Goal: Information Seeking & Learning: Learn about a topic

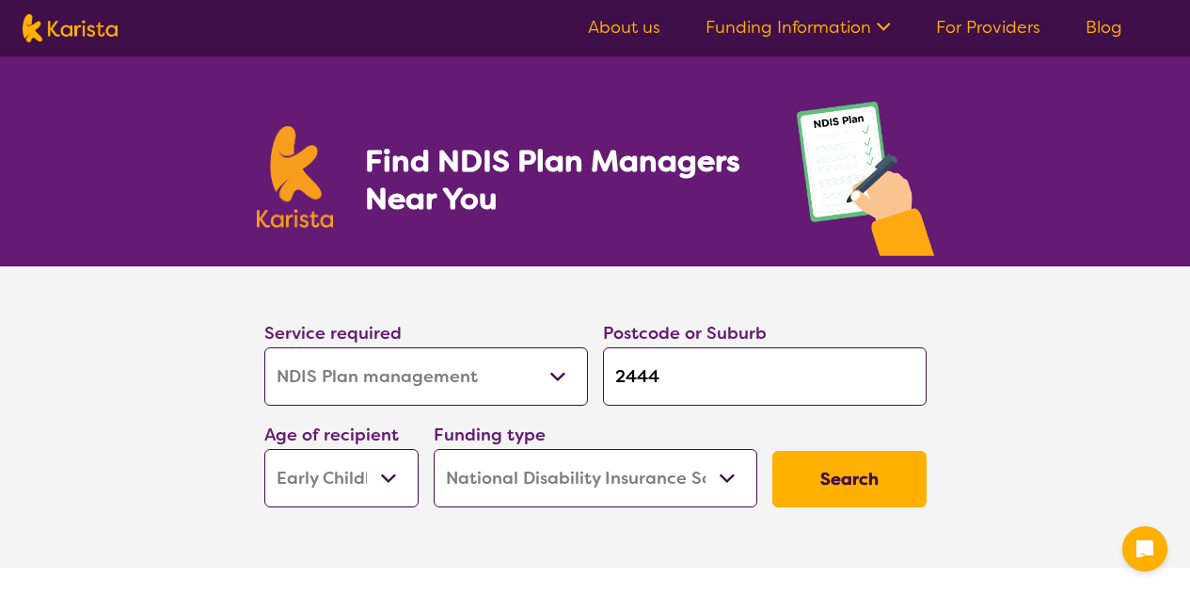
select select "NDIS Plan management"
select select "EC"
select select "NDIS"
select select "NDIS Plan management"
select select "EC"
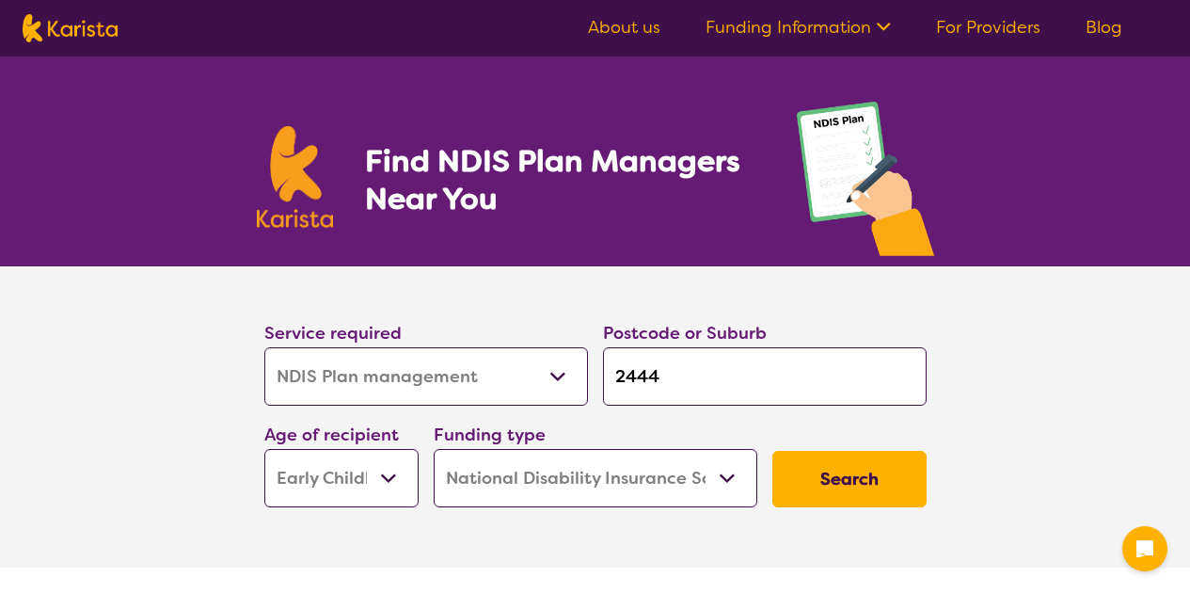
select select "NDIS"
click at [866, 465] on button "Search" at bounding box center [850, 479] width 154 height 56
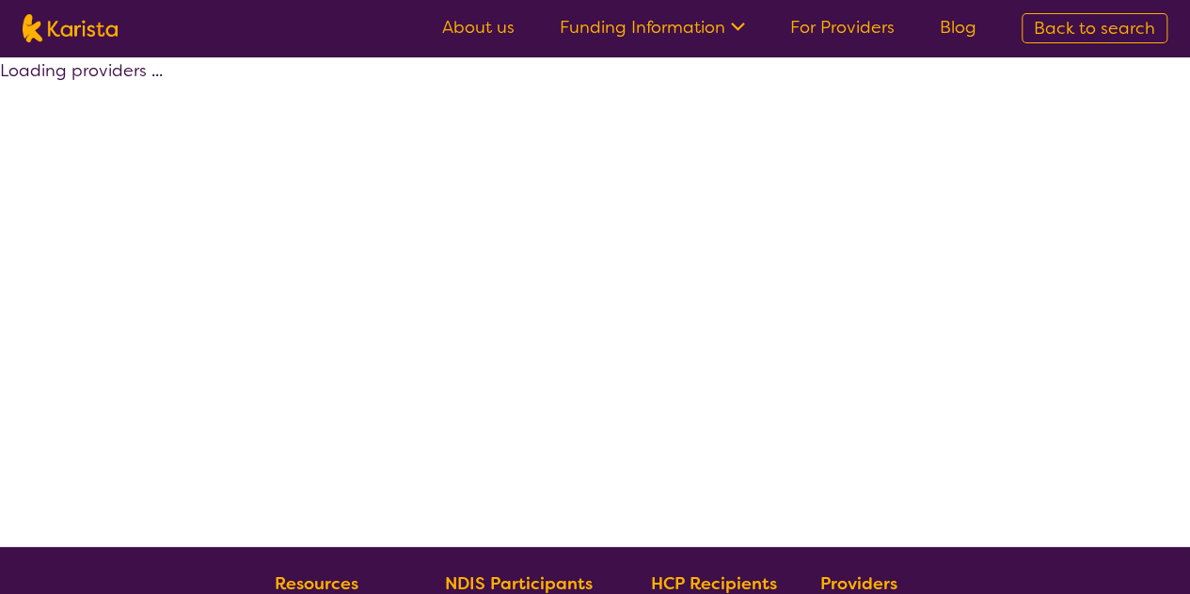
select select "by_score"
